Goal: Task Accomplishment & Management: Use online tool/utility

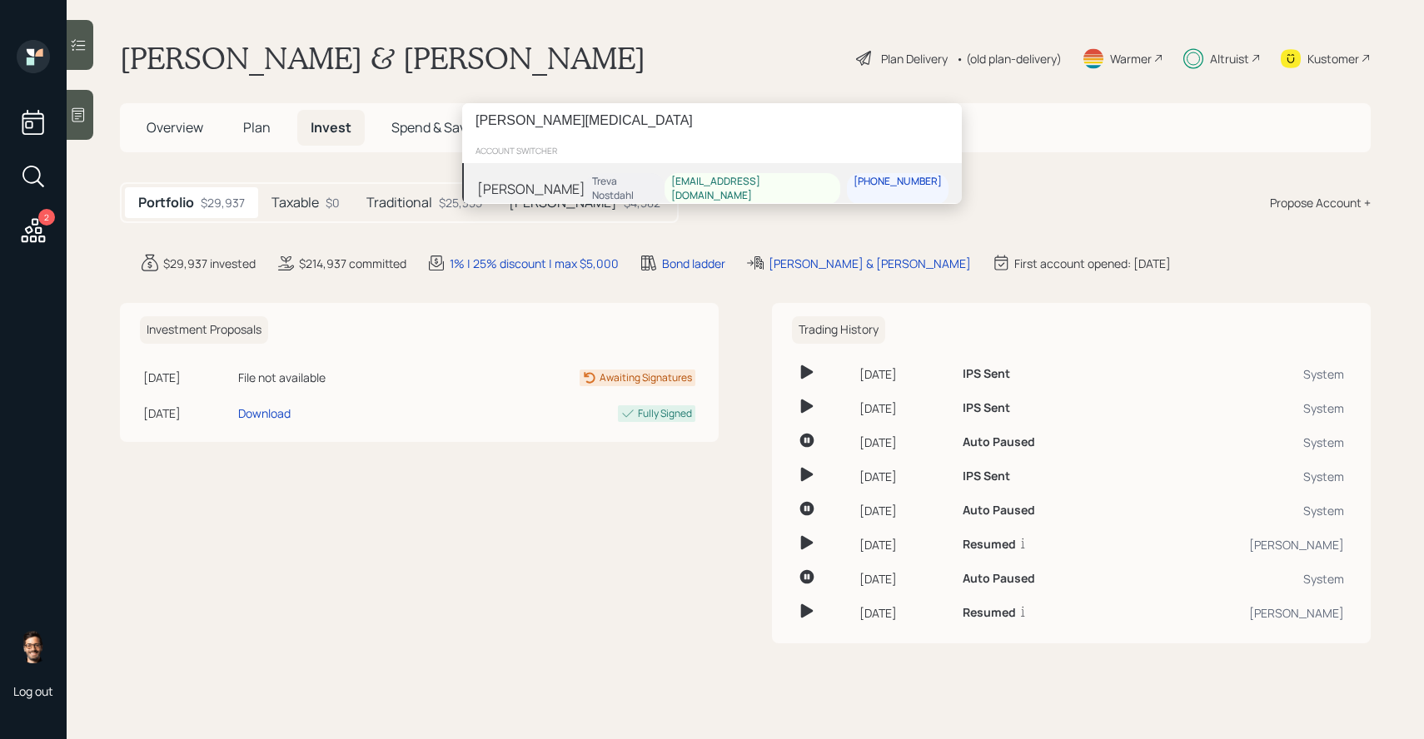
type input "[PERSON_NAME][MEDICAL_DATA]"
